Goal: Transaction & Acquisition: Obtain resource

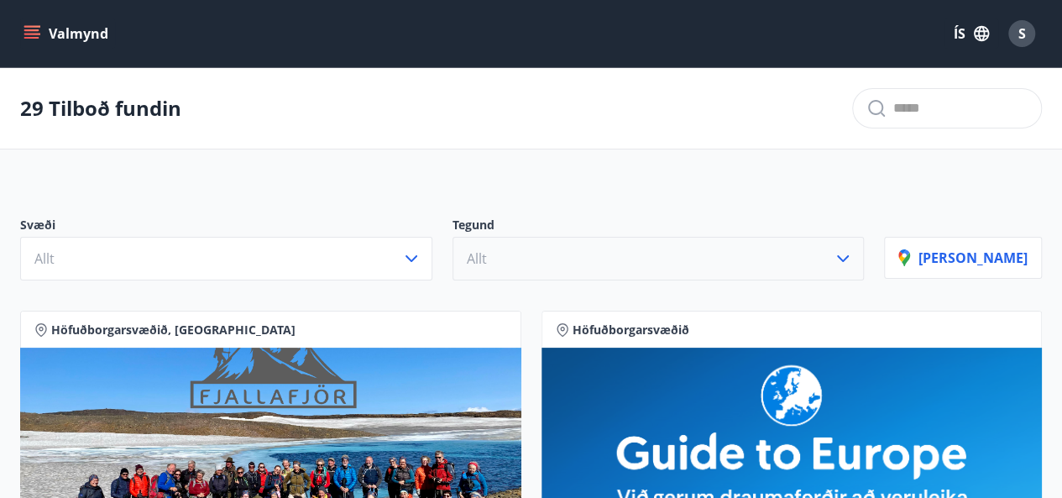
click at [849, 256] on icon "button" at bounding box center [843, 258] width 12 height 7
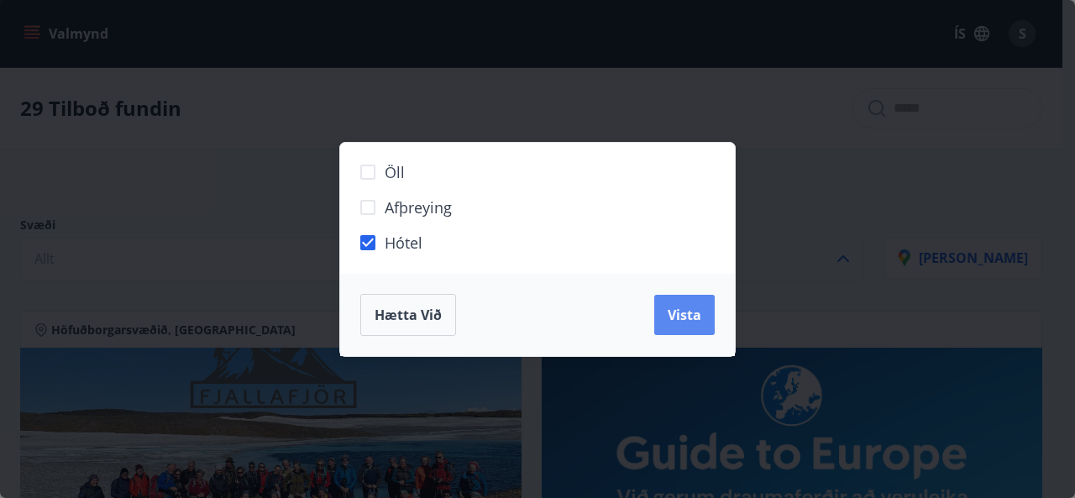
click at [686, 318] on span "Vista" at bounding box center [685, 315] width 34 height 18
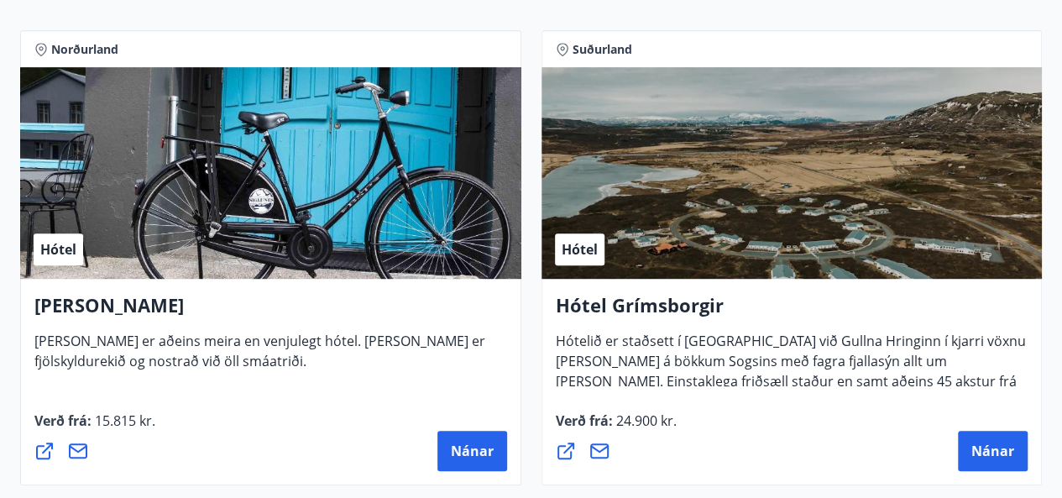
scroll to position [420, 0]
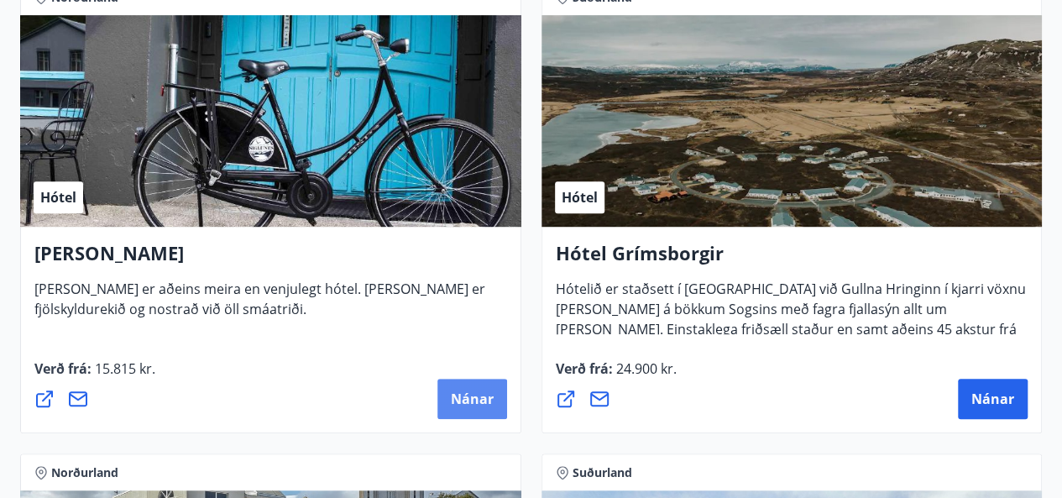
drag, startPoint x: 476, startPoint y: 394, endPoint x: 463, endPoint y: 397, distance: 13.9
click at [463, 397] on span "Nánar" at bounding box center [472, 399] width 43 height 18
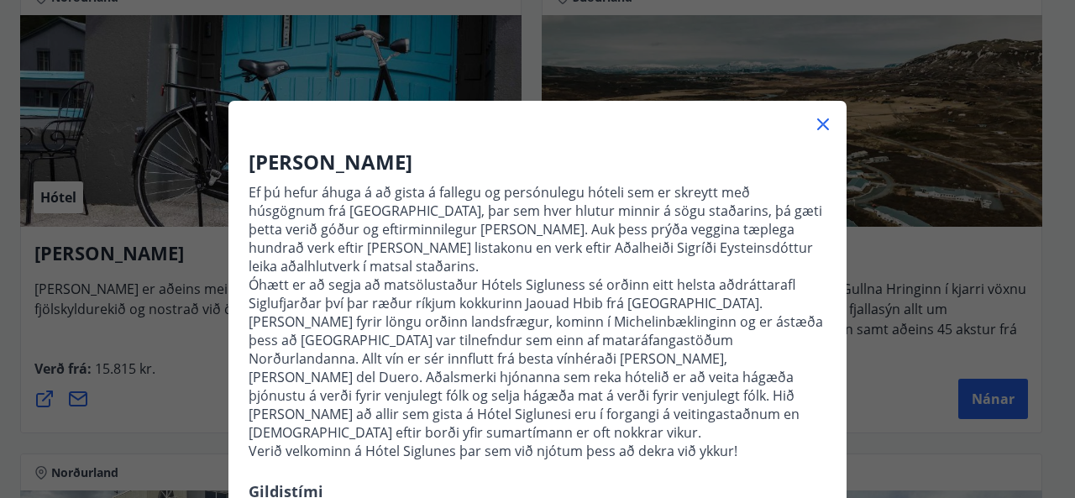
click at [813, 123] on icon at bounding box center [823, 124] width 20 height 20
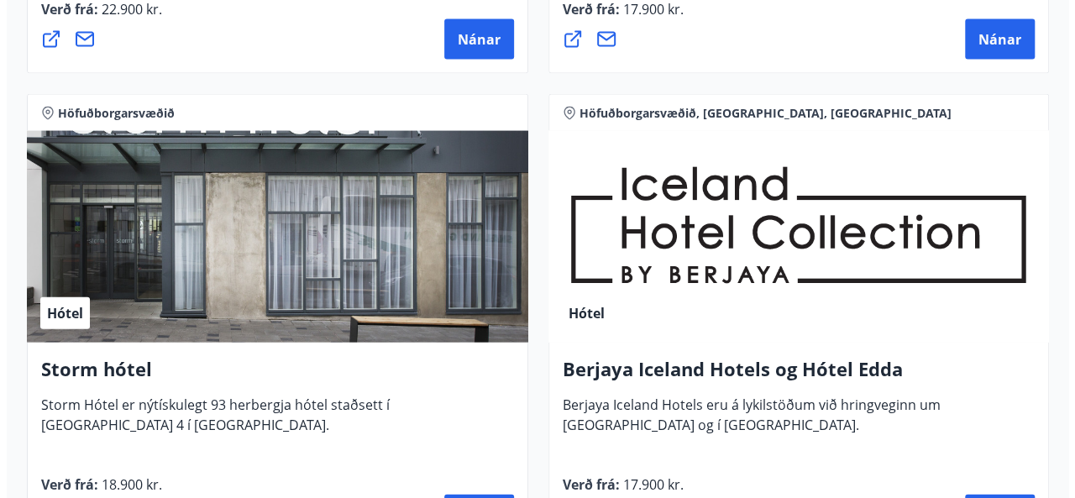
scroll to position [1848, 0]
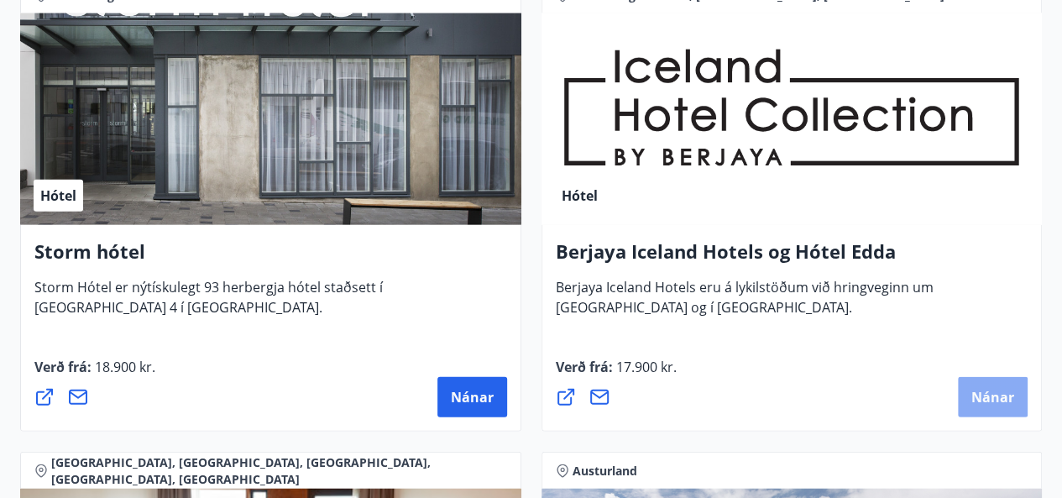
click at [981, 385] on button "Nánar" at bounding box center [993, 397] width 70 height 40
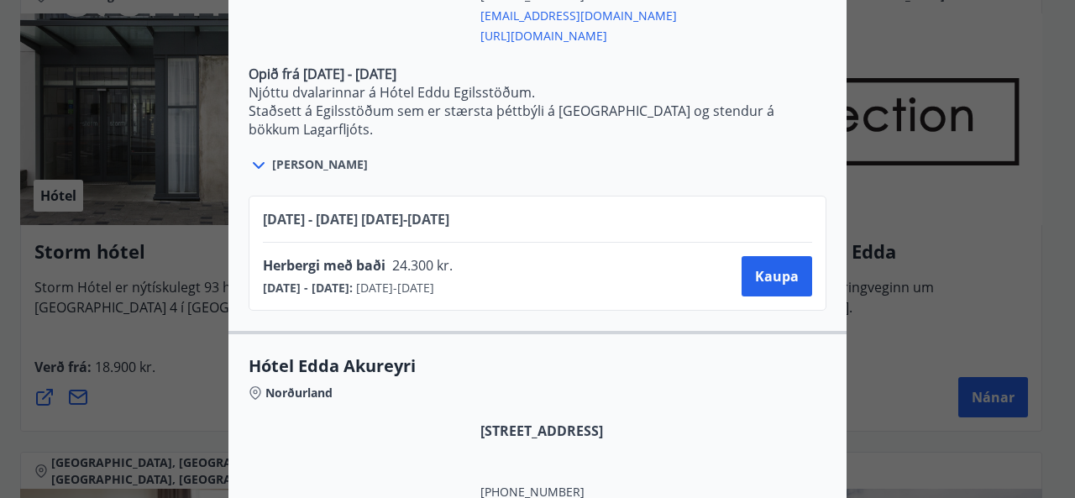
scroll to position [3398, 0]
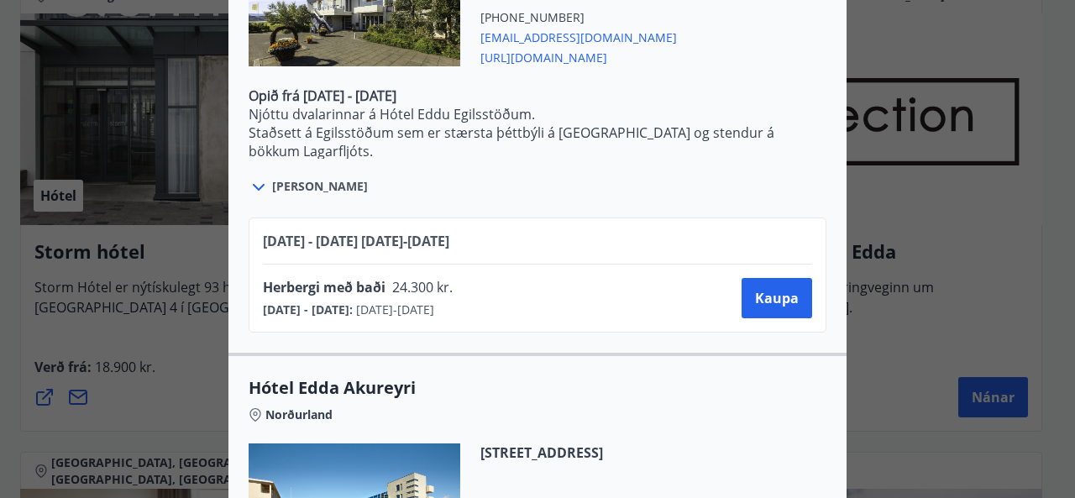
click at [917, 18] on div "Berjaya Iceland Hotels og Hótel Edda Berjaya Iceland Hotels og Hótel Edda eru h…" at bounding box center [537, 249] width 1075 height 498
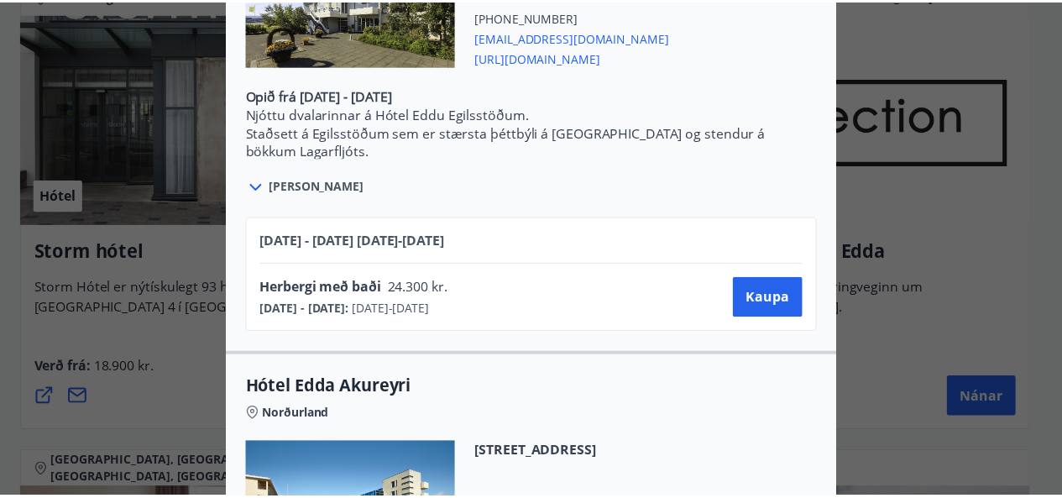
scroll to position [0, 0]
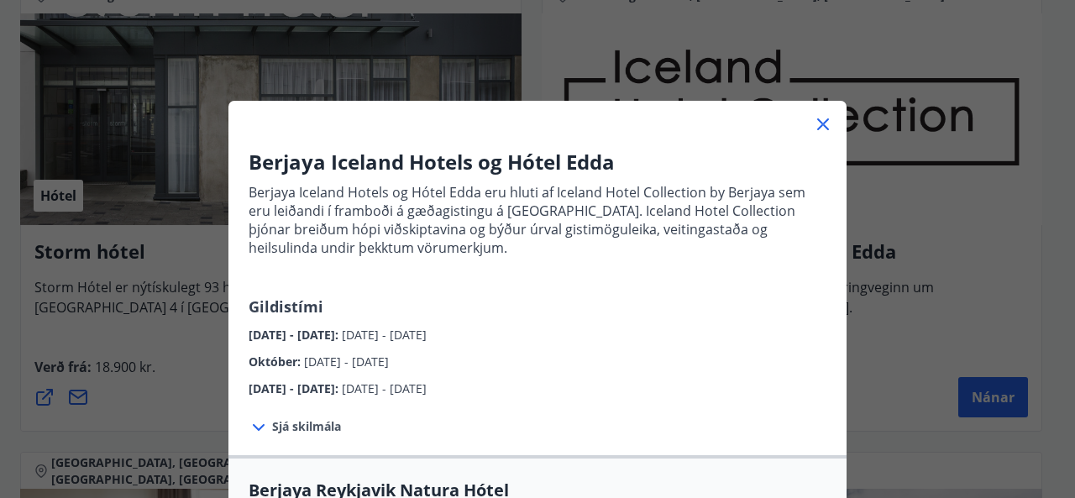
click at [820, 124] on icon at bounding box center [823, 124] width 20 height 20
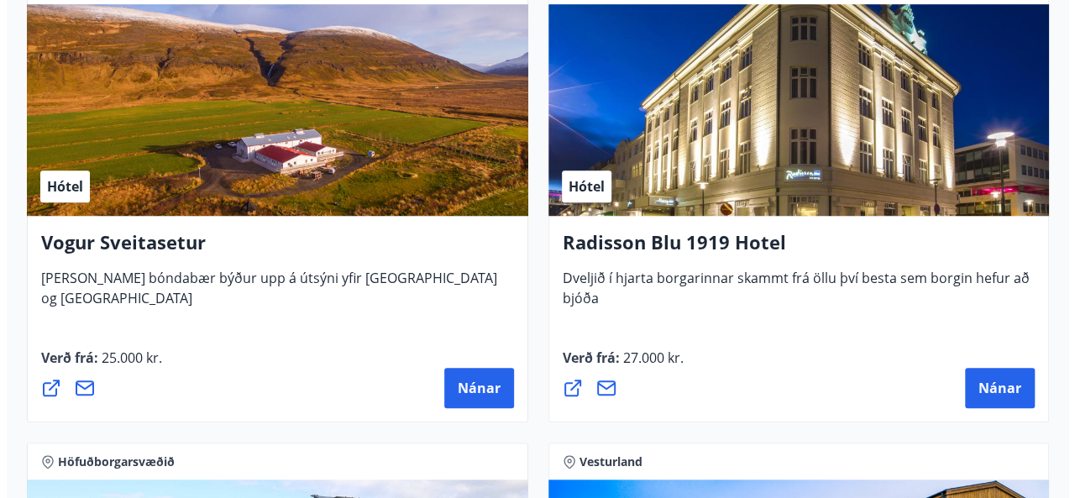
scroll to position [3779, 0]
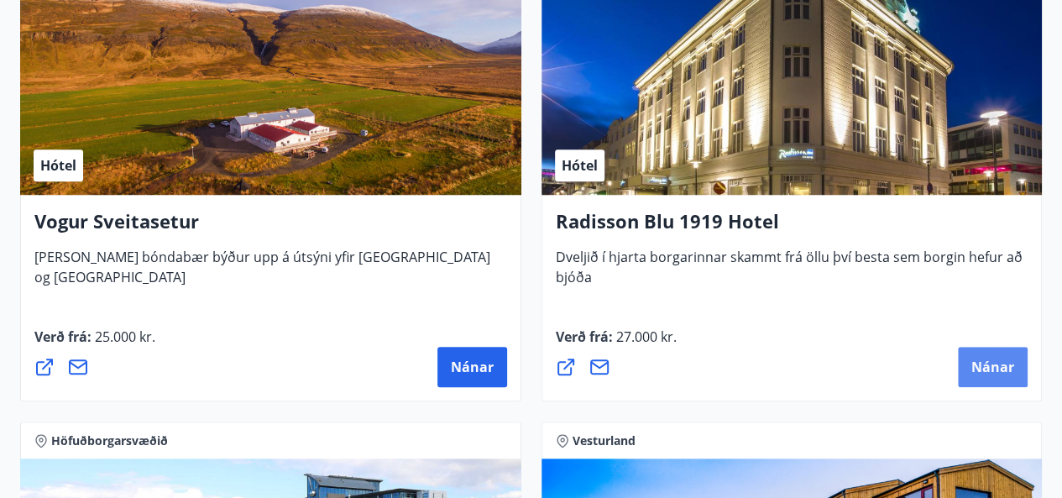
click at [978, 353] on button "Nánar" at bounding box center [993, 367] width 70 height 40
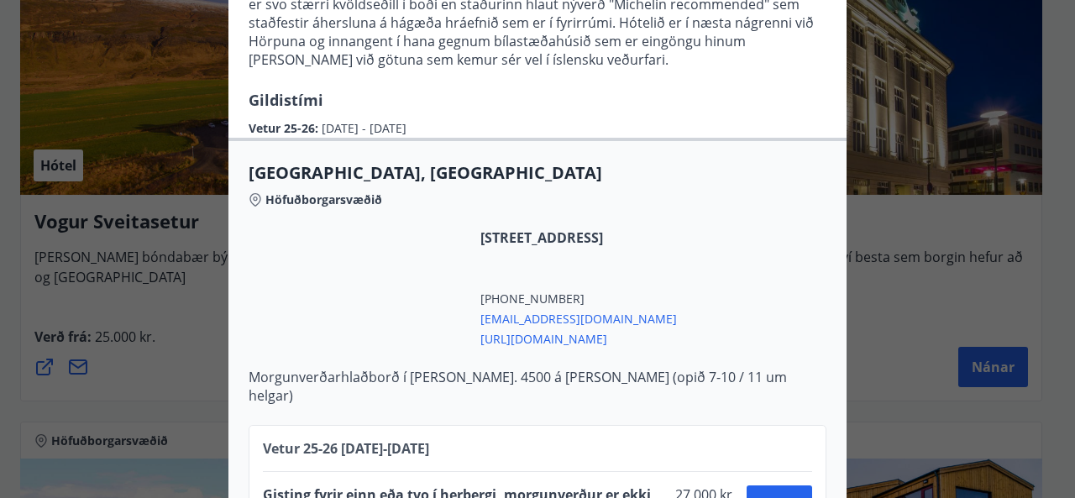
scroll to position [410, 0]
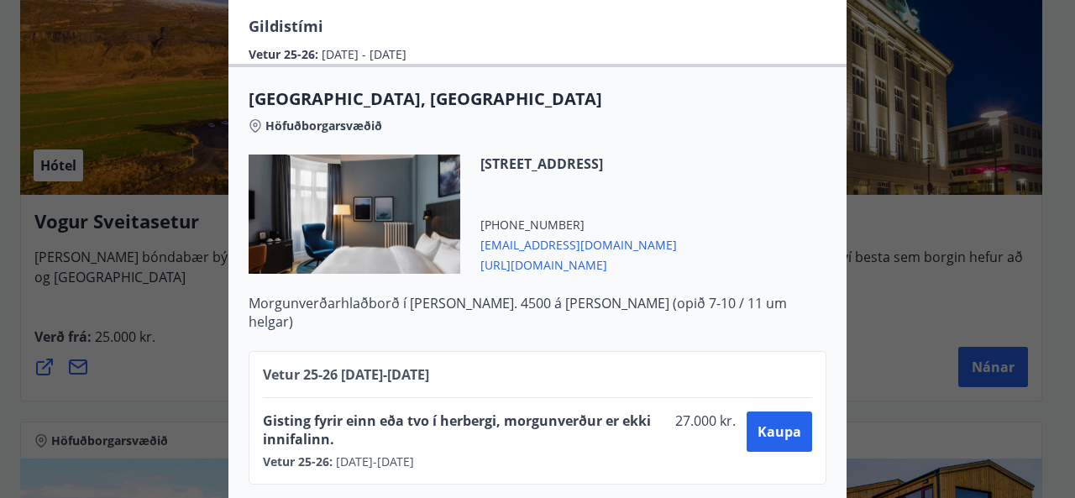
click at [917, 275] on div "Radisson Blu 1919 Hotel Til að bóka vinsamlegast sendið póst á netfangið [EMAIL…" at bounding box center [537, 249] width 1075 height 498
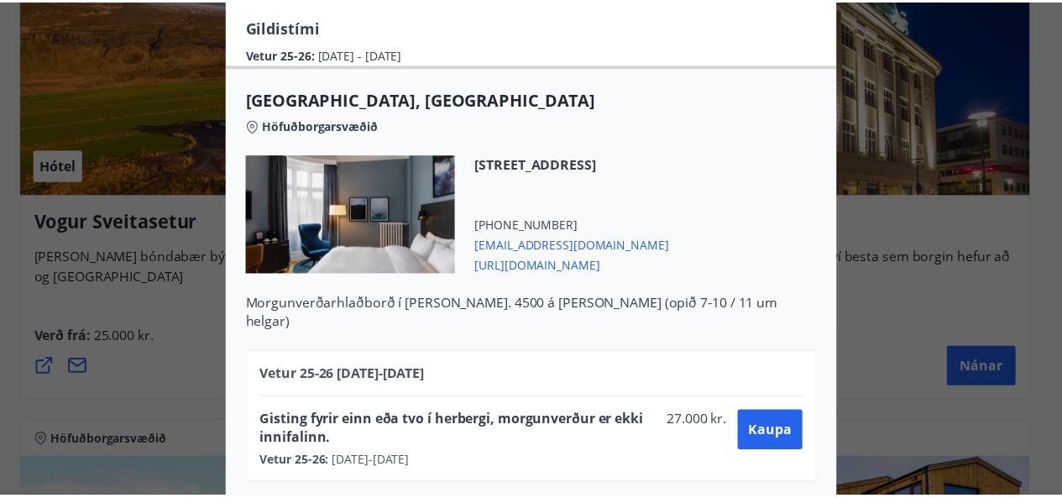
scroll to position [0, 0]
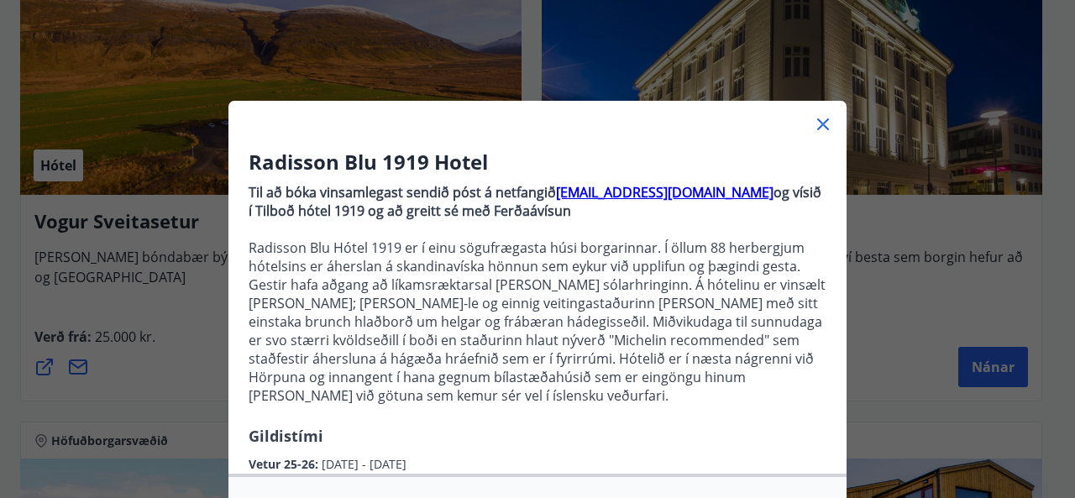
click at [813, 125] on icon at bounding box center [823, 124] width 20 height 20
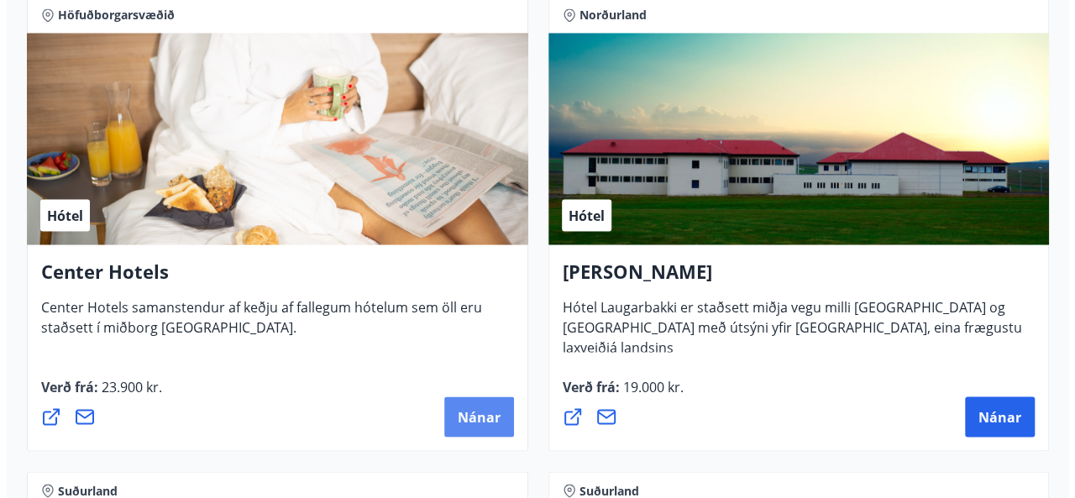
scroll to position [4703, 0]
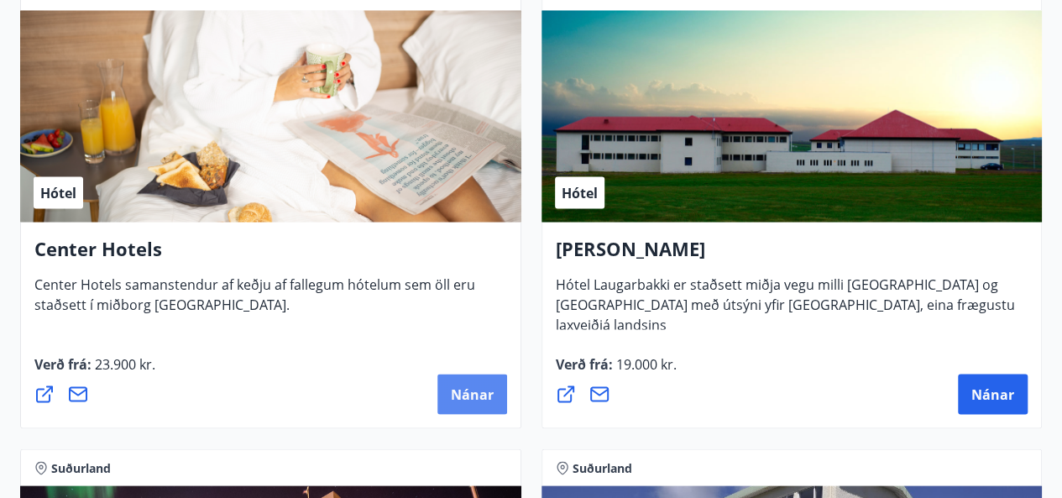
click at [474, 389] on span "Nánar" at bounding box center [472, 394] width 43 height 18
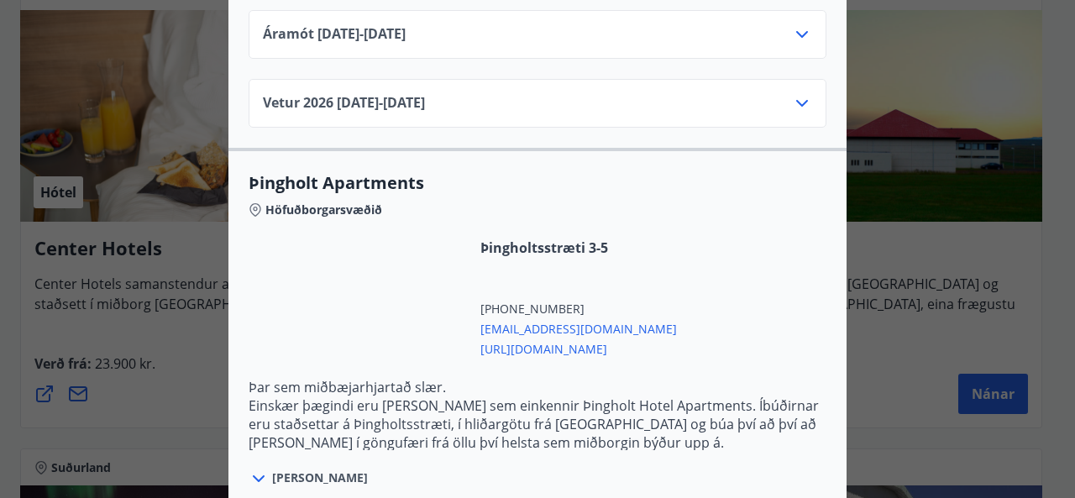
scroll to position [3275, 0]
